Goal: Task Accomplishment & Management: Manage account settings

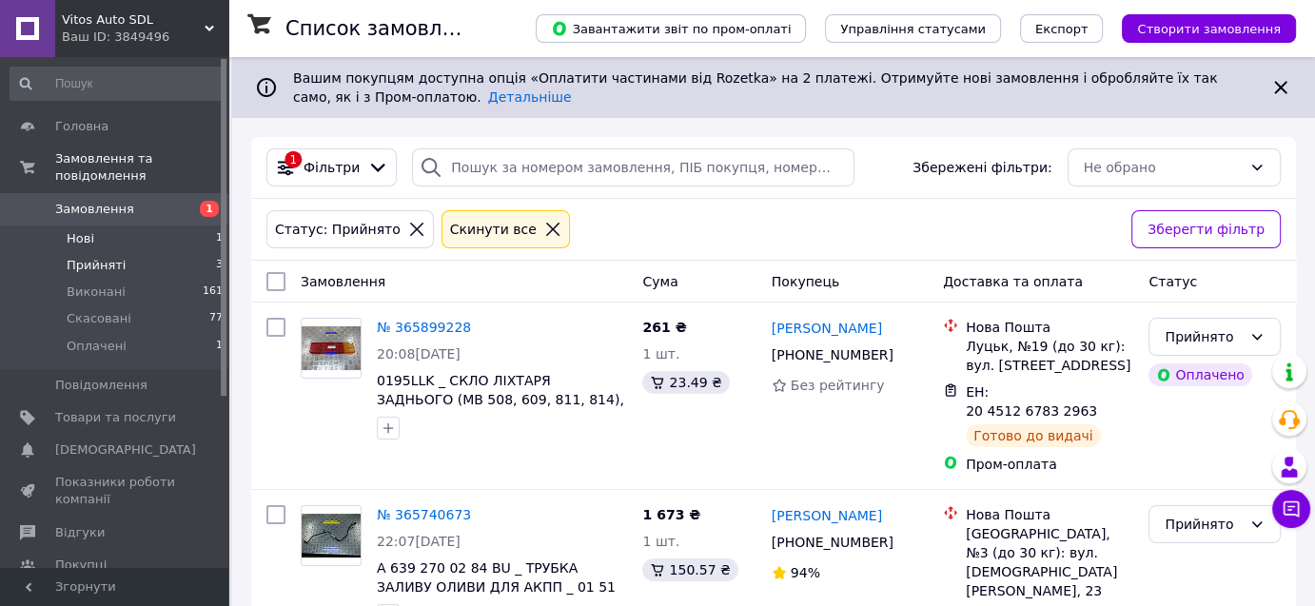
click at [85, 230] on span "Нові" at bounding box center [81, 238] width 28 height 17
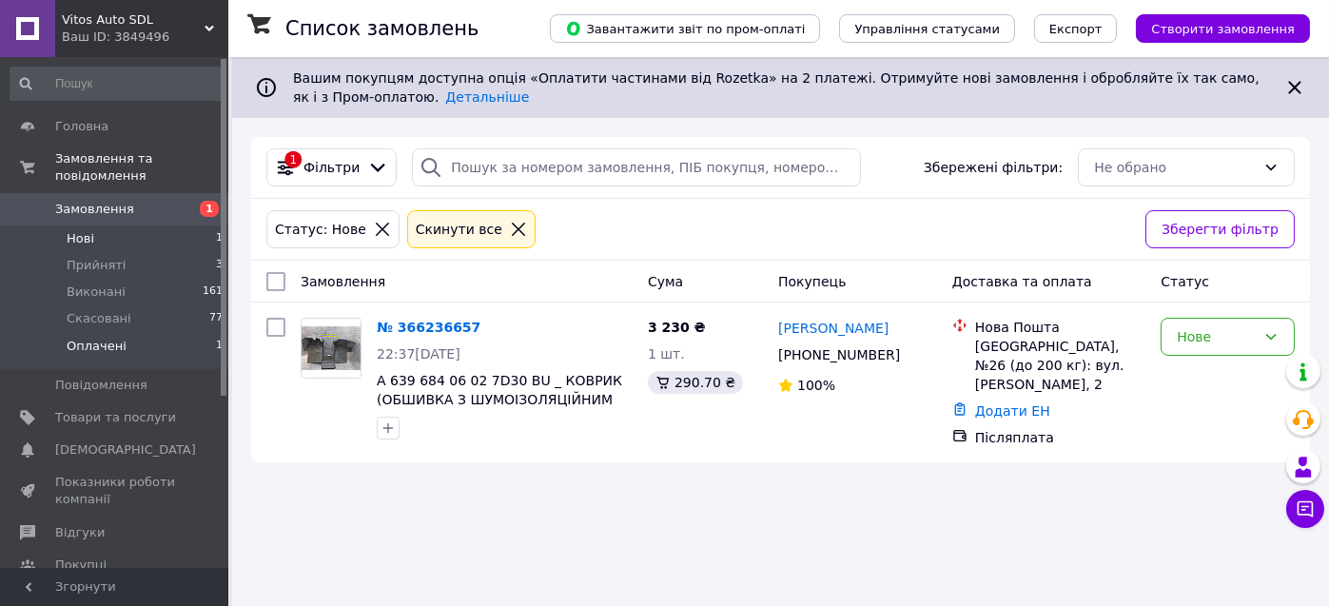
click at [103, 338] on span "Оплачені" at bounding box center [97, 346] width 60 height 17
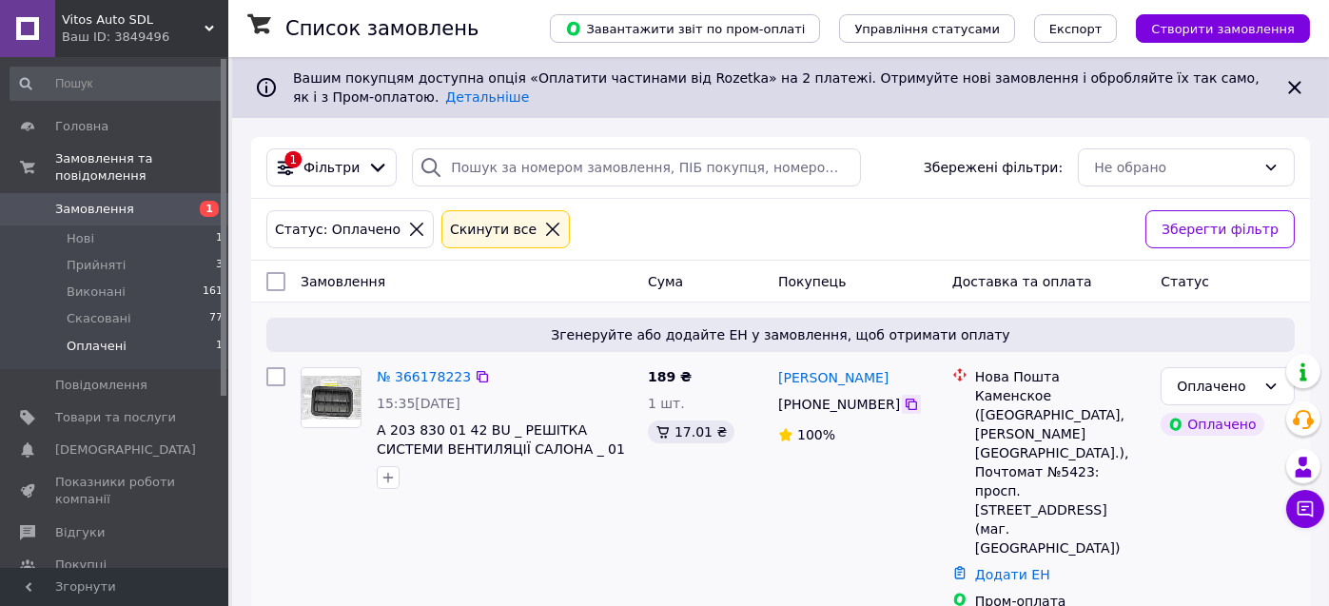
click at [904, 404] on icon at bounding box center [911, 404] width 15 height 15
drag, startPoint x: 895, startPoint y: 373, endPoint x: 776, endPoint y: 375, distance: 118.9
click at [776, 375] on div "[PERSON_NAME]" at bounding box center [857, 377] width 163 height 24
copy link "[PERSON_NAME]"
click at [424, 380] on link "№ 366178223" at bounding box center [424, 376] width 94 height 15
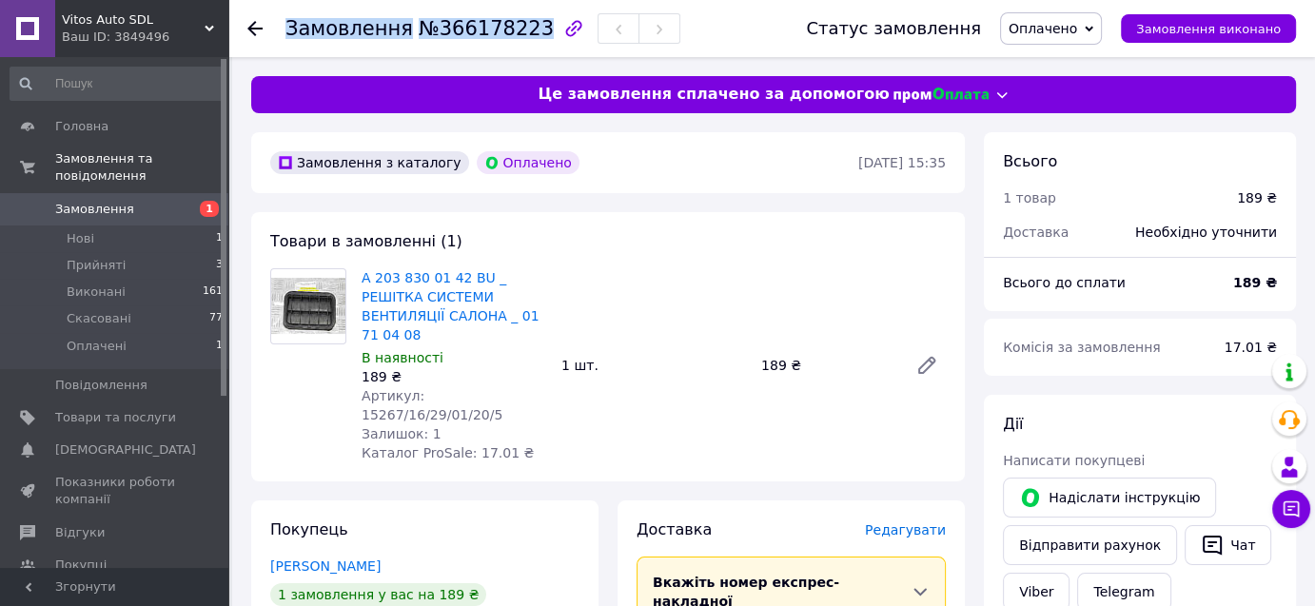
drag, startPoint x: 286, startPoint y: 34, endPoint x: 519, endPoint y: 31, distance: 233.1
click at [519, 31] on h1 "Замовлення №366178223" at bounding box center [419, 28] width 268 height 23
copy h1 "Замовлення №366178223"
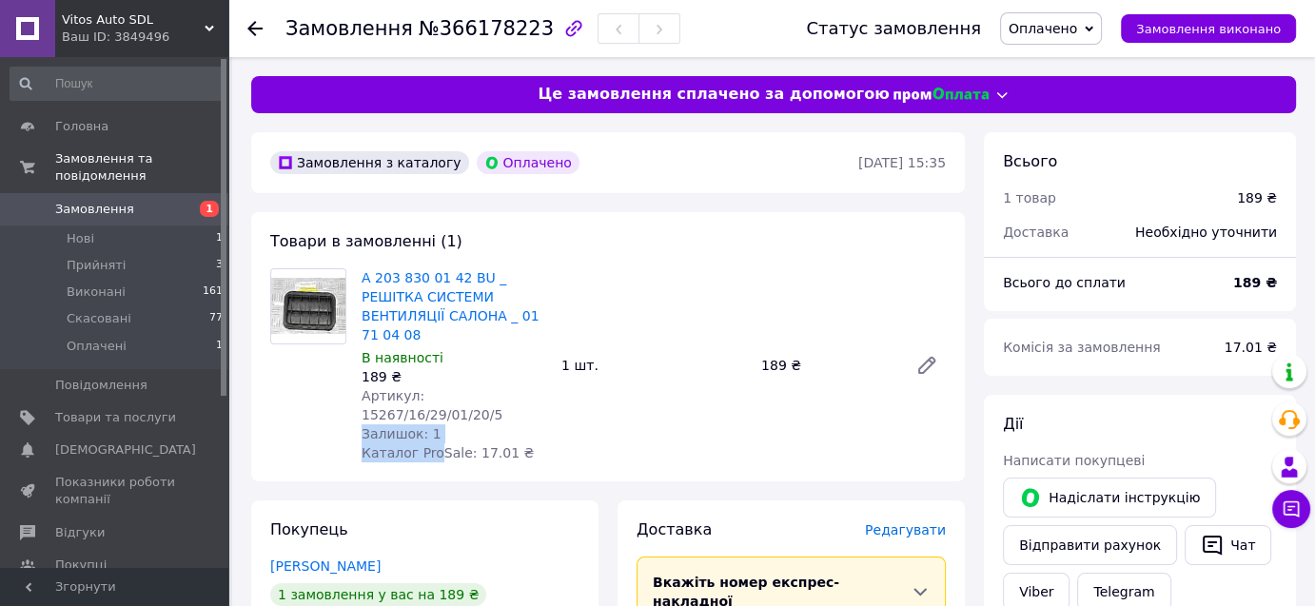
drag, startPoint x: 563, startPoint y: 380, endPoint x: 435, endPoint y: 395, distance: 129.3
click at [434, 397] on div "A 203 830 01 42 BU _ РЕШІТКА СИСТЕМИ ВЕНТИЛЯЦІЇ САЛОНА _ 01 71 04 08 В наявност…" at bounding box center [653, 365] width 599 height 202
click at [621, 393] on div "A 203 830 01 42 BU _ РЕШІТКА СИСТЕМИ ВЕНТИЛЯЦІЇ САЛОНА _ 01 71 04 08 В наявност…" at bounding box center [653, 365] width 599 height 202
drag, startPoint x: 421, startPoint y: 370, endPoint x: 563, endPoint y: 377, distance: 142.9
click at [563, 377] on div "A 203 830 01 42 BU _ РЕШІТКА СИСТЕМИ ВЕНТИЛЯЦІЇ САЛОНА _ 01 71 04 08 В наявност…" at bounding box center [653, 365] width 599 height 202
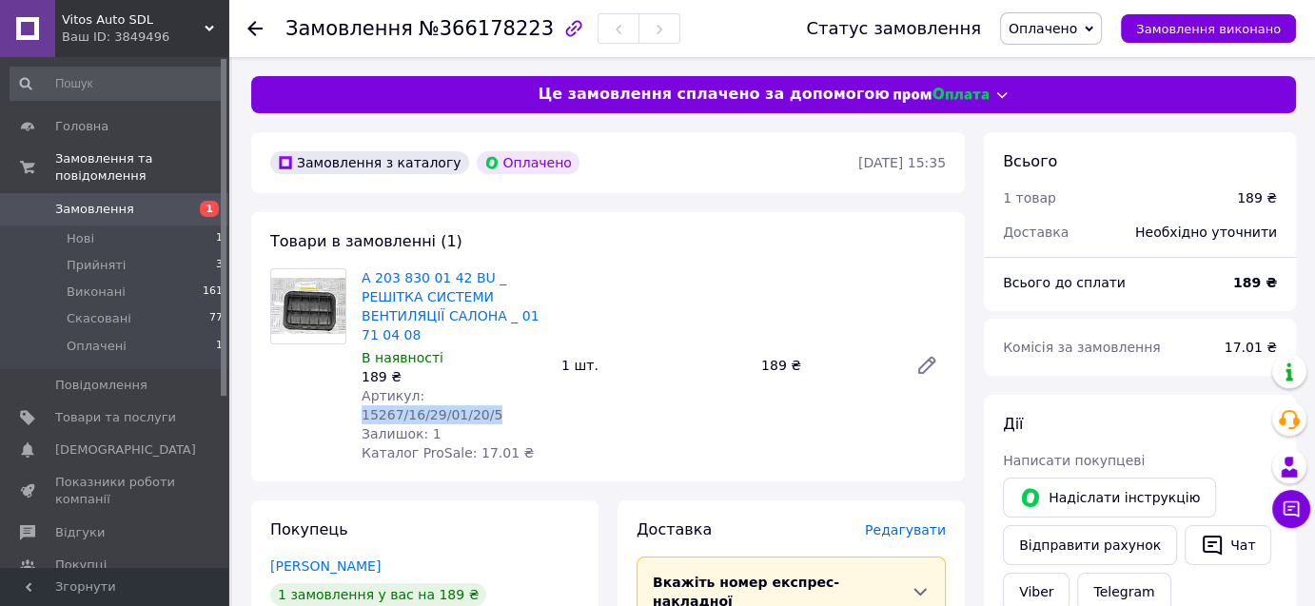
copy span "15267/16/29/01/20/5"
click at [76, 230] on span "Нові" at bounding box center [81, 238] width 28 height 17
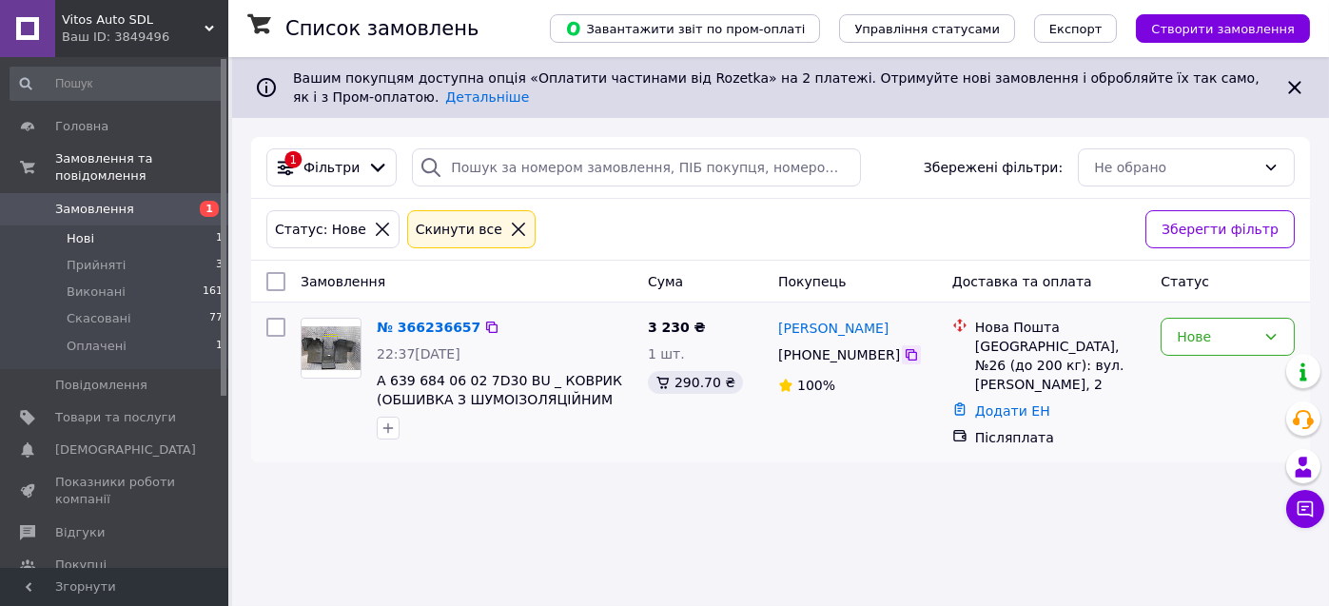
click at [904, 358] on icon at bounding box center [911, 354] width 15 height 15
click at [904, 355] on icon at bounding box center [911, 354] width 15 height 15
drag, startPoint x: 888, startPoint y: 331, endPoint x: 773, endPoint y: 321, distance: 114.6
click at [773, 321] on div "[PERSON_NAME] [PHONE_NUMBER]%" at bounding box center [858, 382] width 174 height 145
copy link "[PERSON_NAME]"
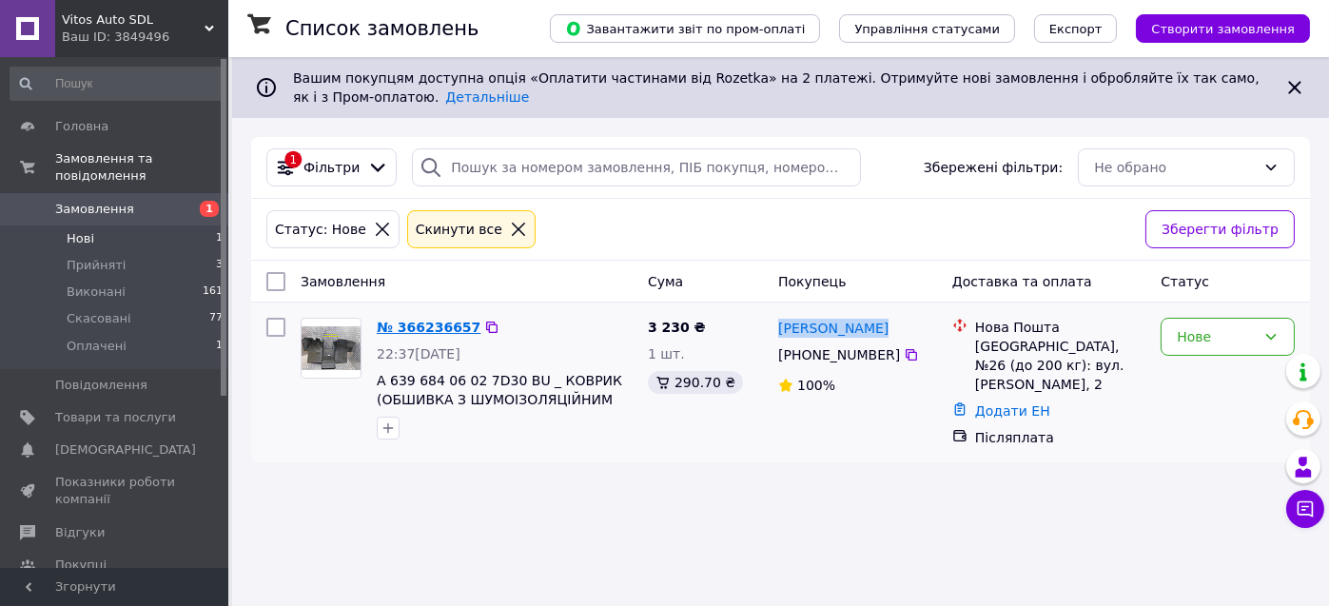
click at [434, 323] on link "№ 366236657" at bounding box center [429, 327] width 104 height 15
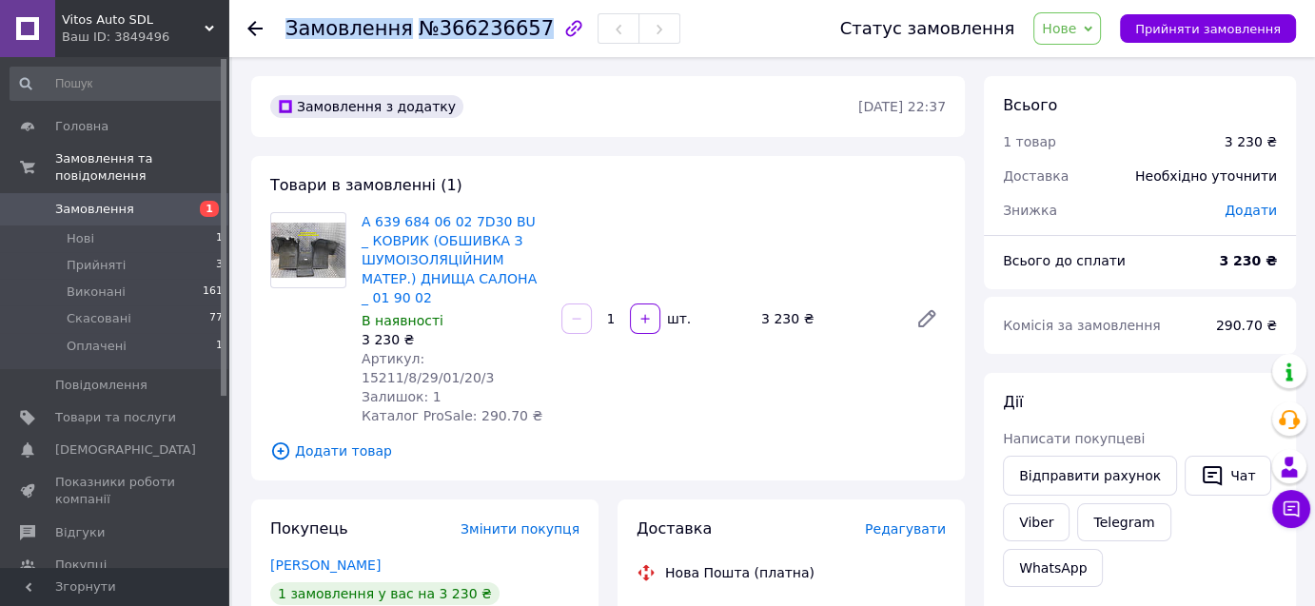
drag, startPoint x: 289, startPoint y: 27, endPoint x: 517, endPoint y: 30, distance: 227.4
click at [517, 30] on h1 "Замовлення №366236657" at bounding box center [419, 28] width 268 height 23
copy h1 "Замовлення №366236657"
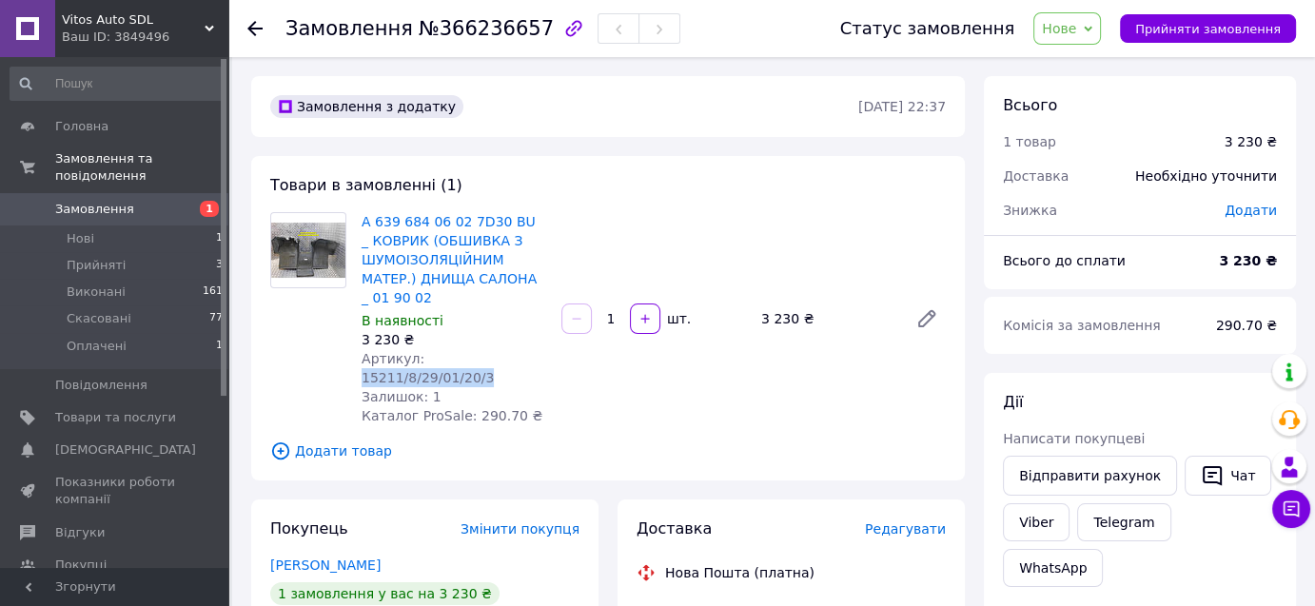
drag, startPoint x: 545, startPoint y: 357, endPoint x: 420, endPoint y: 364, distance: 125.8
click at [420, 364] on div "Артикул: 15211/8/29/01/20/3" at bounding box center [454, 368] width 185 height 38
copy span "15211/8/29/01/20/3"
